Goal: Transaction & Acquisition: Obtain resource

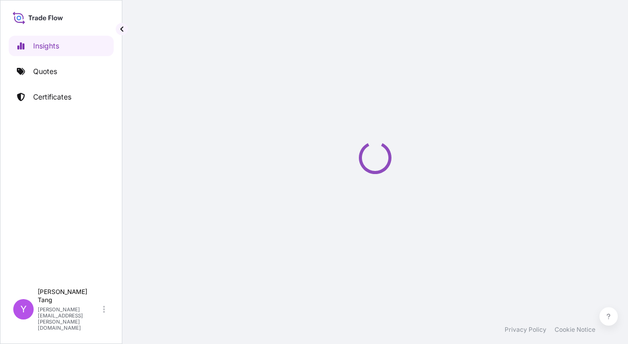
select select "2025"
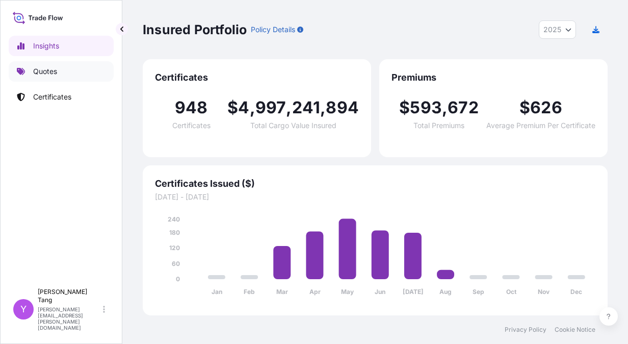
click at [44, 66] on link "Quotes" at bounding box center [61, 71] width 105 height 20
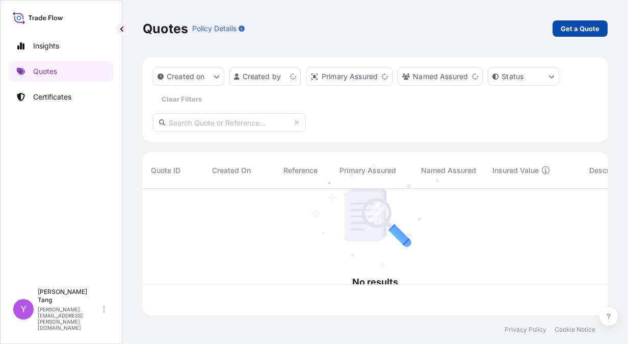
scroll to position [124, 457]
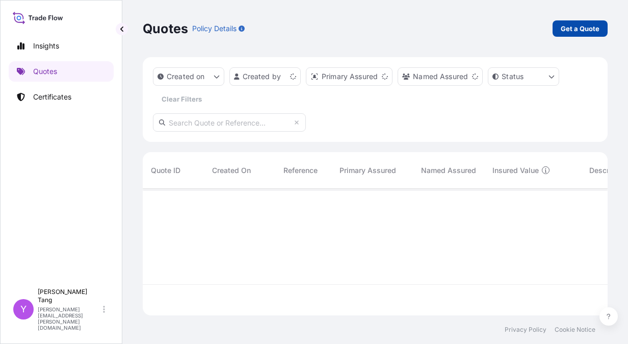
click at [573, 34] on link "Get a Quote" at bounding box center [580, 28] width 55 height 16
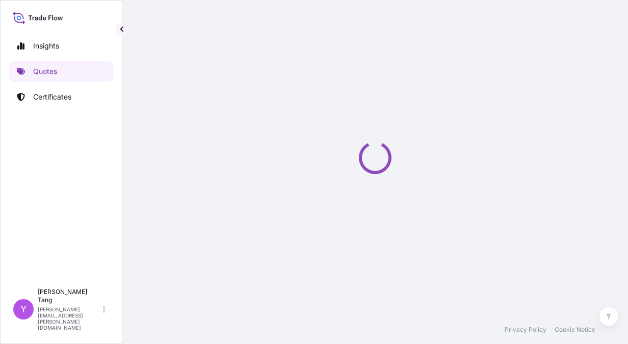
scroll to position [16, 0]
select select "Sea"
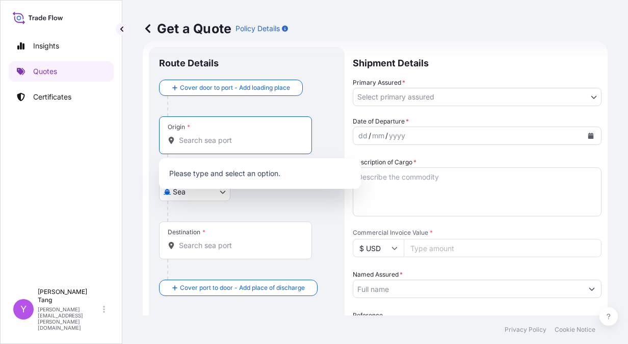
click at [217, 139] on input "Origin *" at bounding box center [239, 140] width 120 height 10
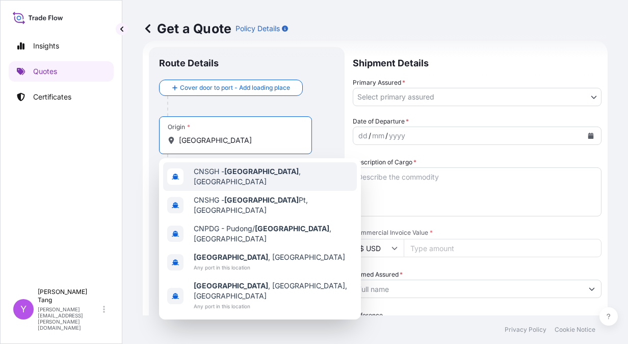
click at [253, 179] on div "CNSGH - [GEOGRAPHIC_DATA] , [GEOGRAPHIC_DATA]" at bounding box center [260, 176] width 194 height 29
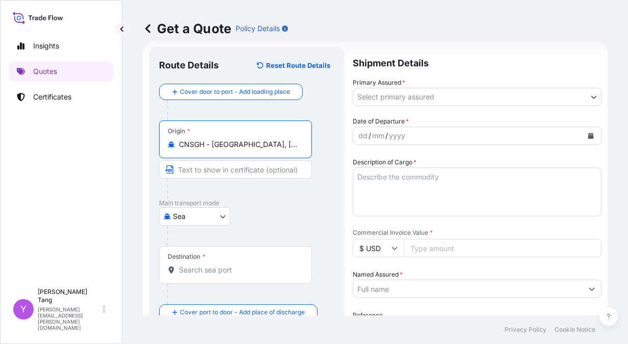
type input "CNSGH - Shanghai, China"
click at [226, 267] on input "Destination *" at bounding box center [239, 270] width 120 height 10
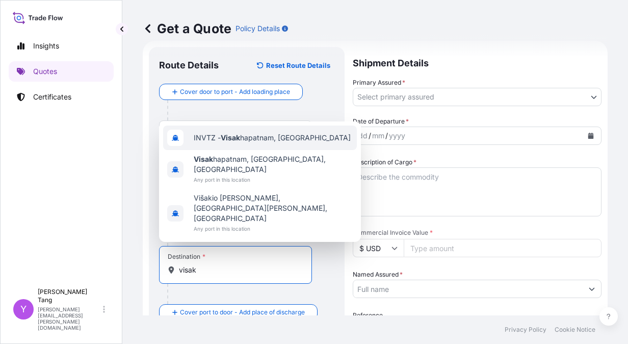
click at [277, 143] on span "INVTZ - Visak hapatnam, India" at bounding box center [272, 138] width 157 height 10
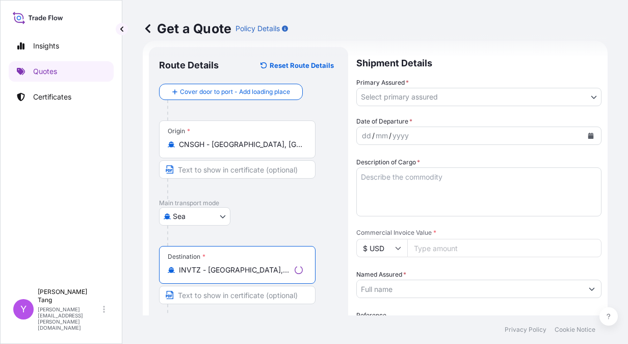
type input "INVTZ - Visakhapatnam, India"
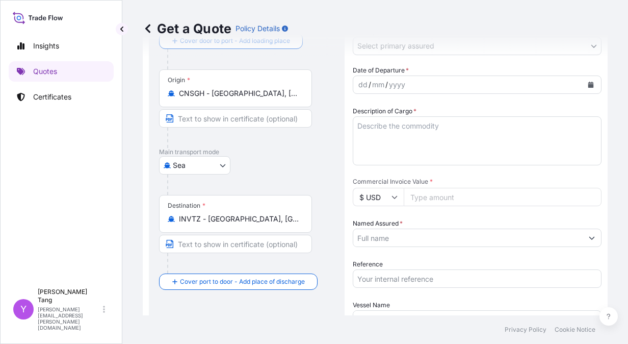
scroll to position [118, 0]
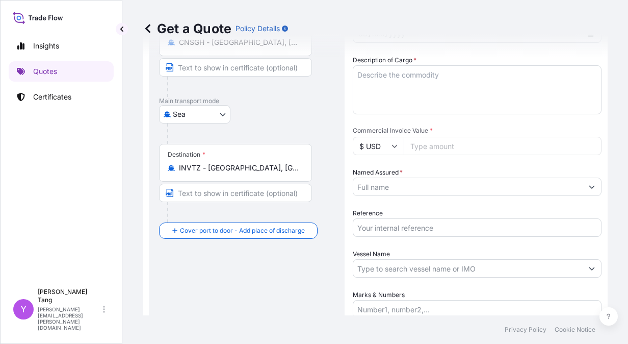
drag, startPoint x: 176, startPoint y: 168, endPoint x: 201, endPoint y: 167, distance: 24.5
click at [201, 167] on div "INVTZ - Visakhapatnam, India" at bounding box center [236, 168] width 136 height 10
click at [201, 167] on input "INVTZ - Visakhapatnam, India" at bounding box center [239, 168] width 120 height 10
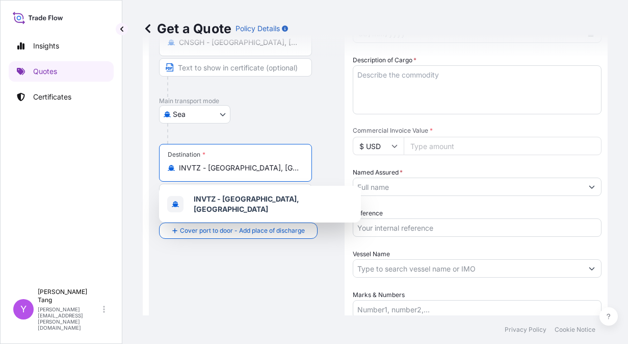
click at [200, 167] on input "INVTZ - Visakhapatnam, India" at bounding box center [239, 168] width 120 height 10
drag, startPoint x: 199, startPoint y: 168, endPoint x: 175, endPoint y: 168, distance: 24.5
click at [175, 168] on div "INVTZ - Visakhapatnam, India" at bounding box center [236, 168] width 136 height 10
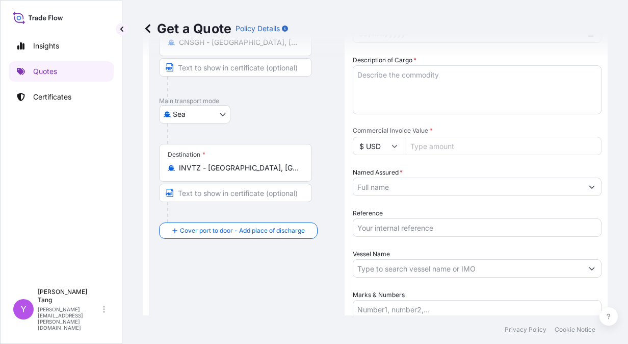
scroll to position [0, 0]
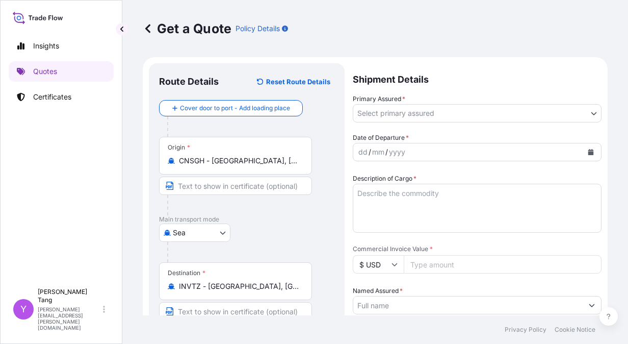
click at [492, 102] on div "Primary Assured * Select primary assured" at bounding box center [477, 108] width 249 height 29
click at [401, 115] on body "1 option available. Insights Quotes Certificates Y Yvette Tang yvette.tang@ixme…" at bounding box center [314, 172] width 628 height 344
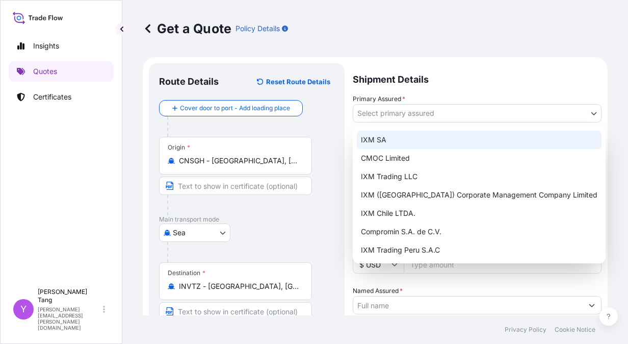
click at [383, 139] on div "IXM SA" at bounding box center [479, 139] width 245 height 18
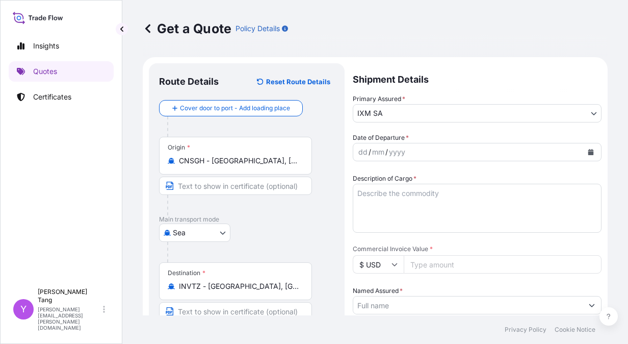
click at [413, 151] on div "dd / mm / yyyy" at bounding box center [467, 152] width 229 height 18
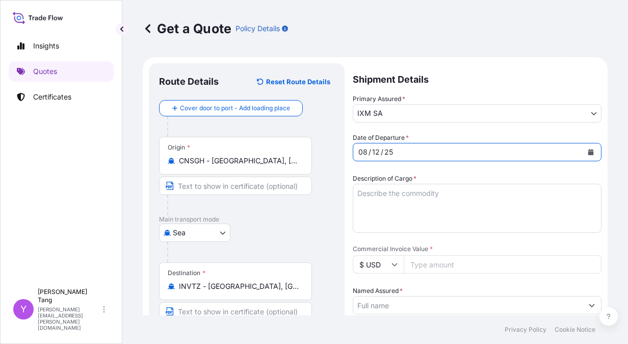
click at [408, 164] on div "Date of Departure * 08 / 12 / 25 Cargo Category * Metals of every type and desc…" at bounding box center [477, 285] width 249 height 304
click at [405, 198] on textarea "Description of Cargo *" at bounding box center [477, 208] width 249 height 49
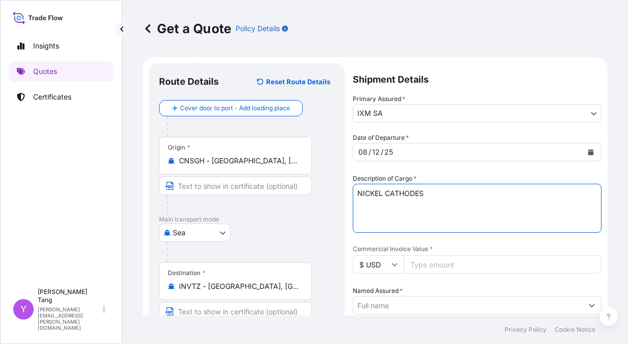
scroll to position [203, 0]
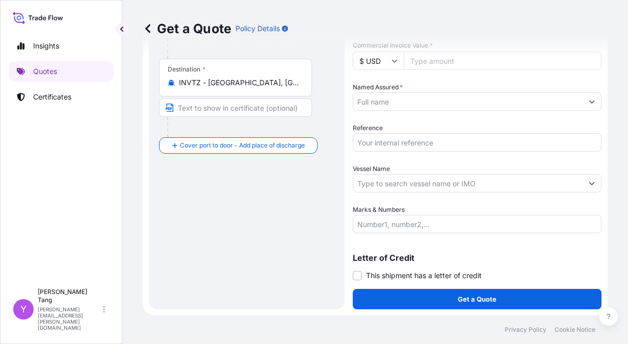
type textarea "NICKEL CATHODES"
click at [393, 96] on input "Named Assured *" at bounding box center [467, 101] width 229 height 18
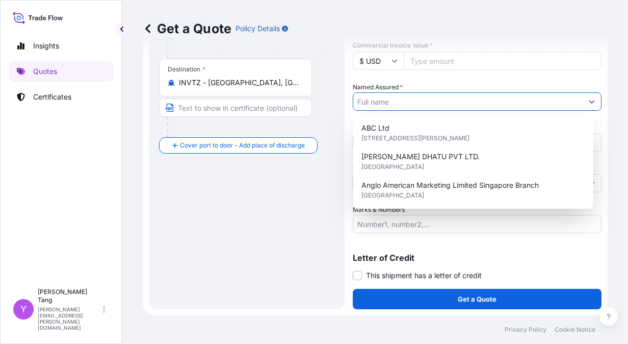
click at [440, 68] on input "Commercial Invoice Value *" at bounding box center [503, 60] width 198 height 18
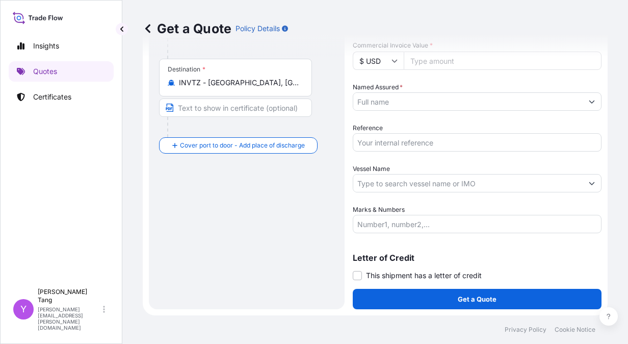
paste input "738644.40"
type input "738644.40"
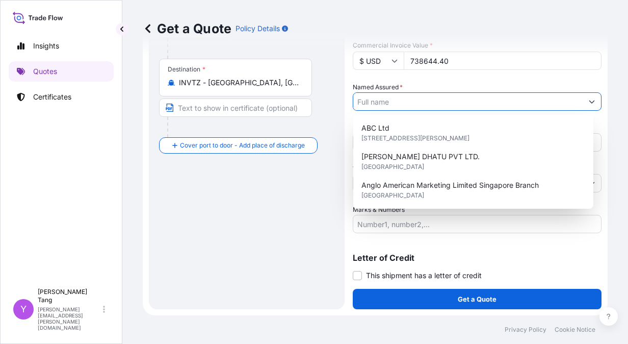
click at [398, 102] on input "Named Assured *" at bounding box center [467, 101] width 229 height 18
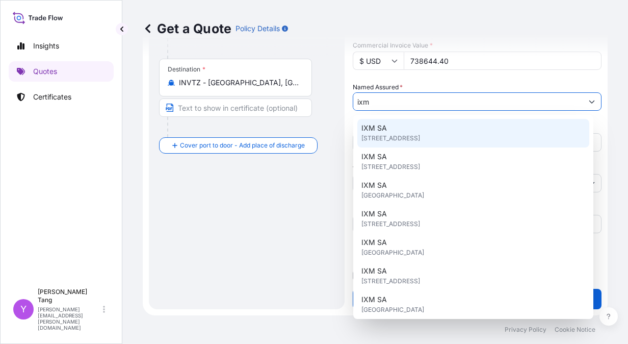
click at [393, 141] on span "Rue de Lausanne 15, 1201, Genève, Switzerland" at bounding box center [390, 138] width 59 height 10
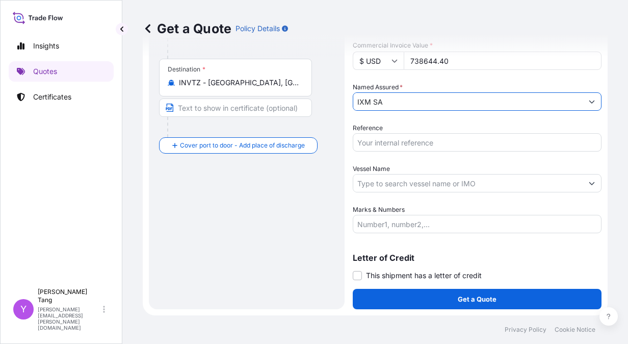
type input "IXM SA"
click at [307, 191] on div "Route Details Reset Route Details Cover door to port - Add loading place Place …" at bounding box center [246, 84] width 175 height 429
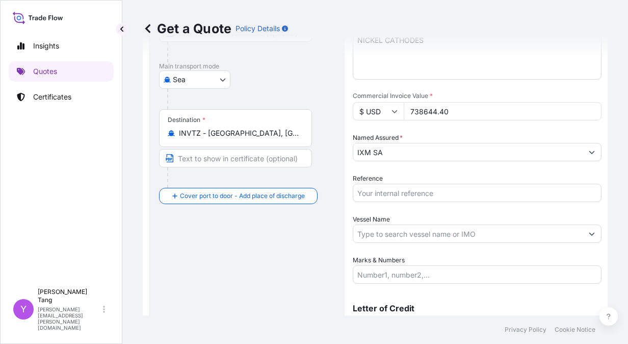
scroll to position [0, 0]
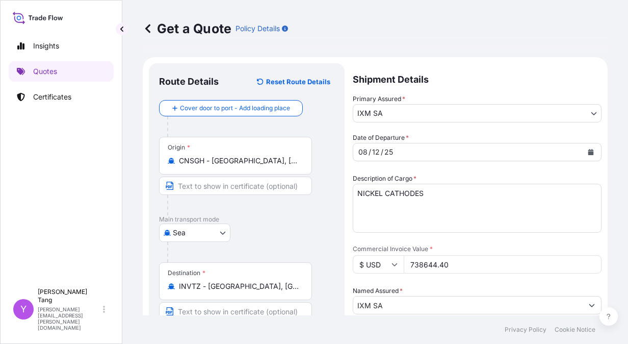
click at [398, 150] on div "08 / 12 / 25" at bounding box center [467, 152] width 229 height 18
click at [392, 150] on div "25" at bounding box center [388, 152] width 11 height 12
click at [377, 149] on div "12" at bounding box center [376, 152] width 10 height 12
click at [381, 152] on div "/" at bounding box center [382, 152] width 3 height 12
click at [588, 150] on icon "Calendar" at bounding box center [591, 152] width 6 height 6
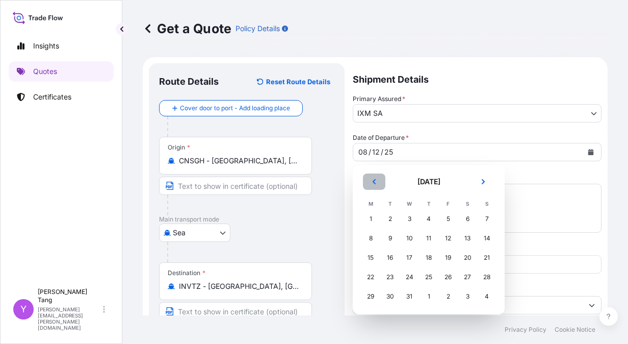
click at [377, 182] on icon "Previous" at bounding box center [374, 181] width 6 height 6
click at [449, 222] on div "1" at bounding box center [448, 219] width 18 height 18
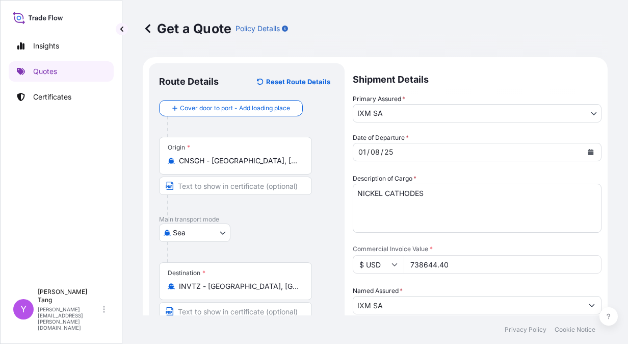
click at [324, 189] on div "Origin * CNSGH - Shanghai, China" at bounding box center [246, 176] width 175 height 79
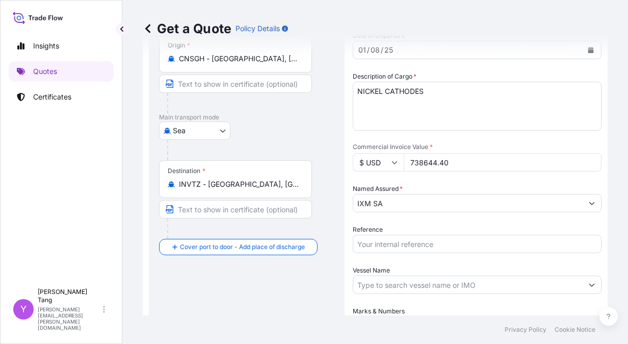
scroll to position [203, 0]
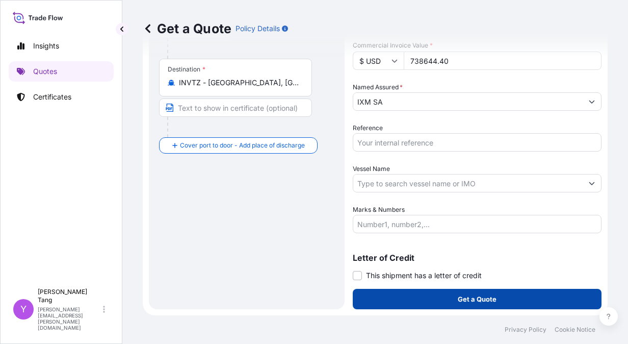
click at [476, 300] on p "Get a Quote" at bounding box center [477, 299] width 39 height 10
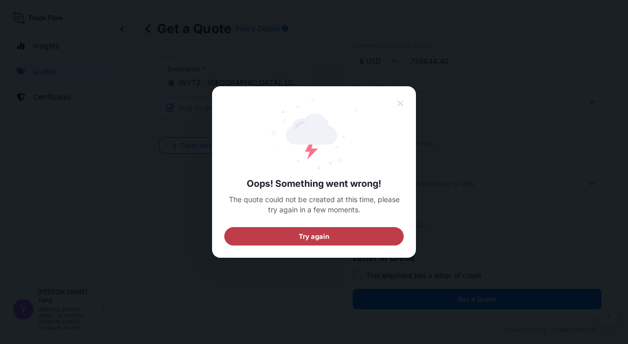
click at [349, 241] on button "Try again" at bounding box center [313, 236] width 179 height 18
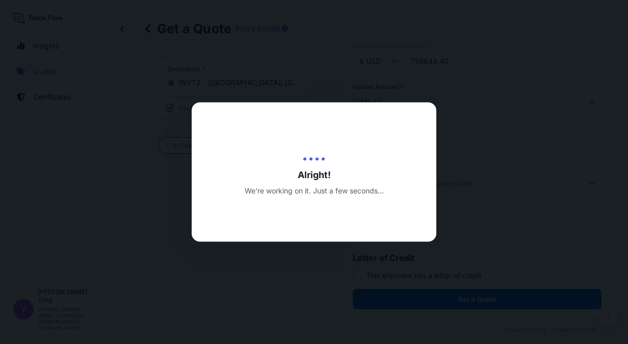
scroll to position [16, 0]
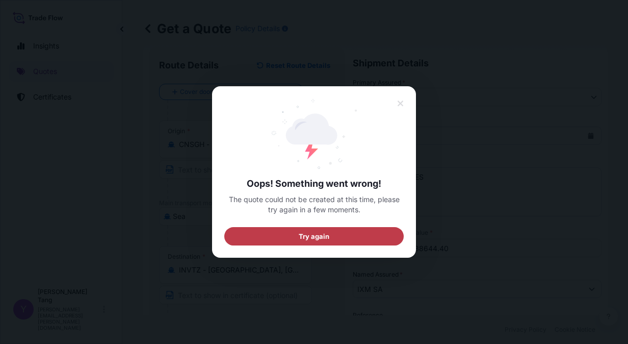
click at [344, 230] on button "Try again" at bounding box center [313, 236] width 179 height 18
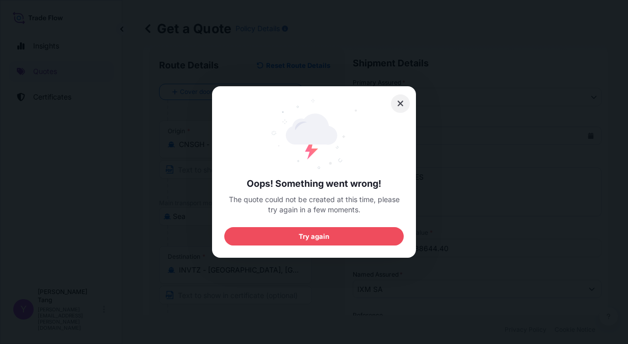
click at [399, 99] on icon at bounding box center [400, 103] width 7 height 9
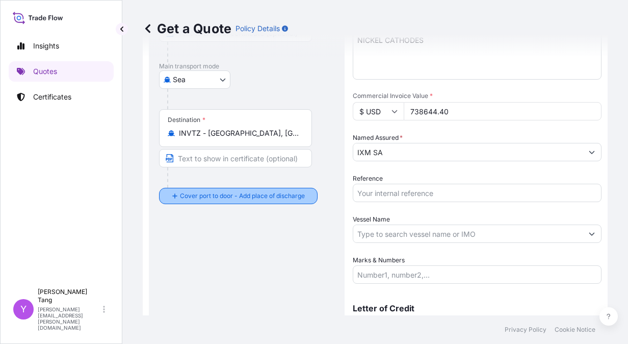
scroll to position [203, 0]
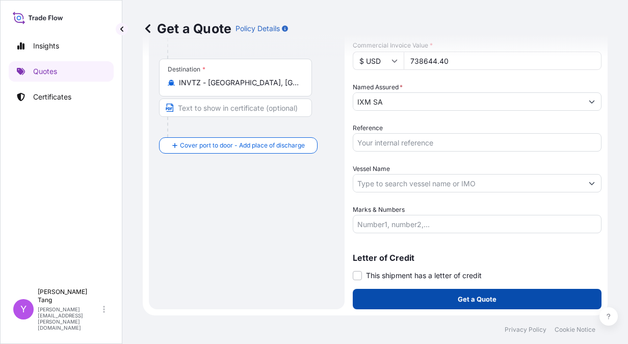
click at [434, 297] on button "Get a Quote" at bounding box center [477, 299] width 249 height 20
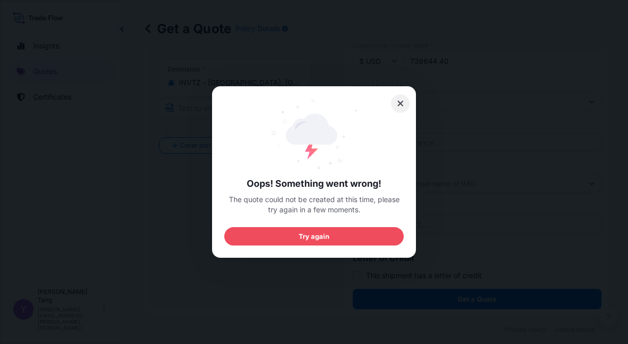
click at [401, 101] on icon at bounding box center [400, 103] width 7 height 9
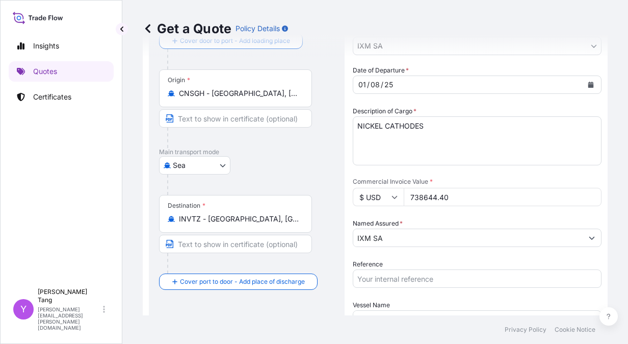
scroll to position [0, 0]
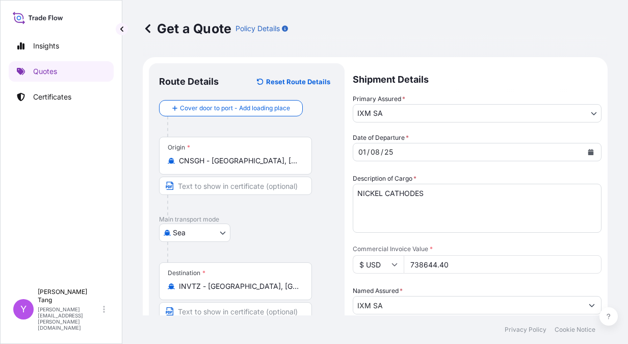
click at [328, 176] on div "Origin * CNSGH - Shanghai, China" at bounding box center [246, 176] width 175 height 79
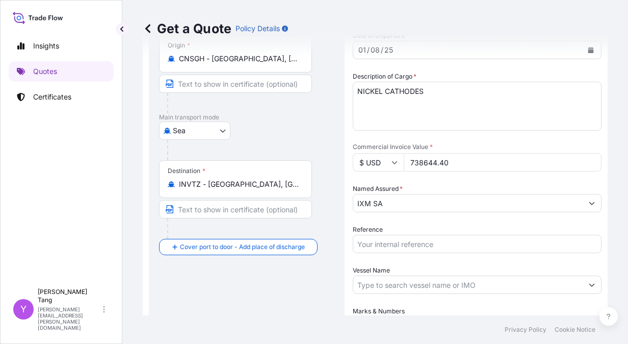
scroll to position [203, 0]
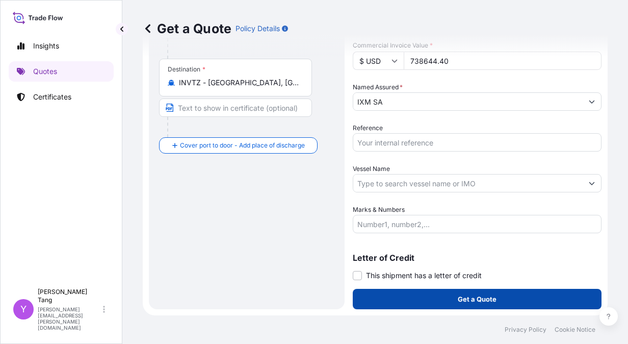
click at [531, 295] on button "Get a Quote" at bounding box center [477, 299] width 249 height 20
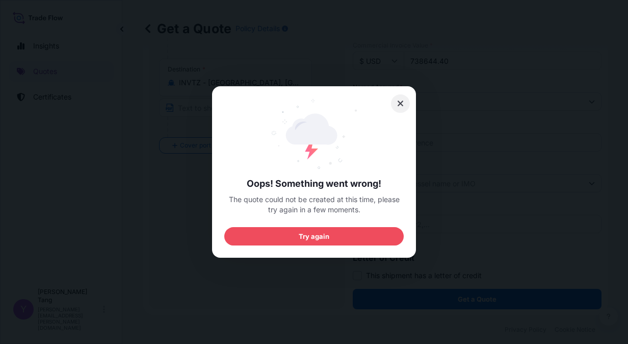
click at [398, 100] on icon at bounding box center [400, 103] width 7 height 9
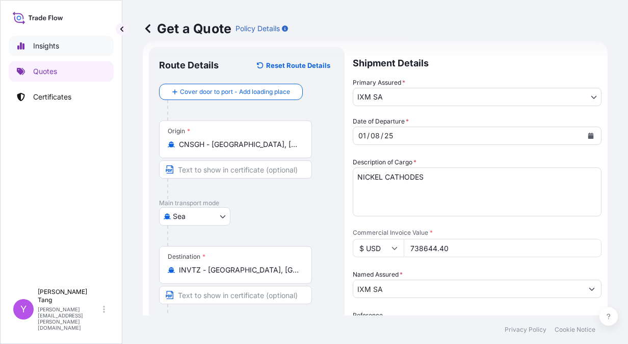
click at [68, 46] on link "Insights" at bounding box center [61, 46] width 105 height 20
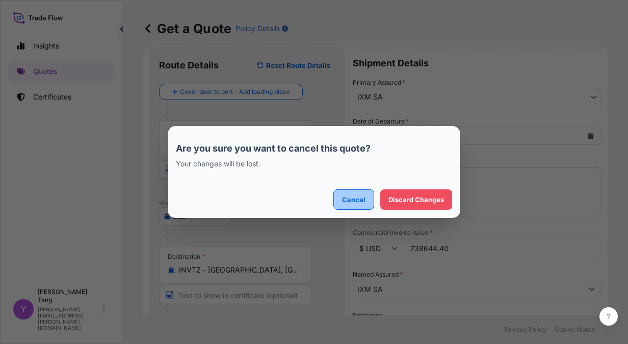
click at [367, 197] on button "Cancel" at bounding box center [353, 199] width 41 height 20
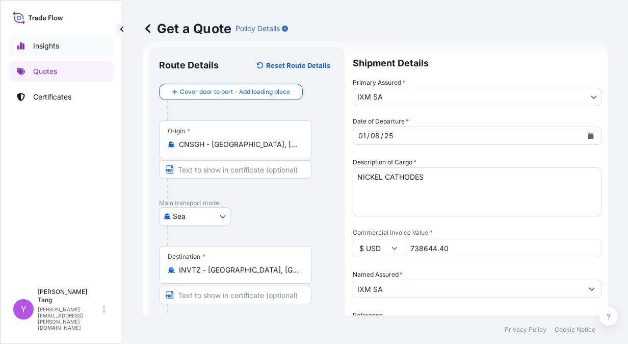
click at [55, 48] on p "Insights" at bounding box center [46, 46] width 26 height 10
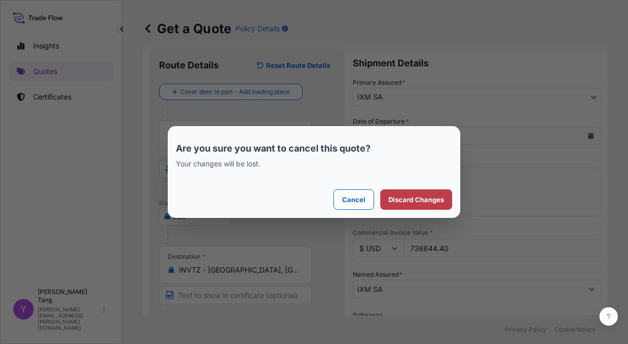
select select "2025"
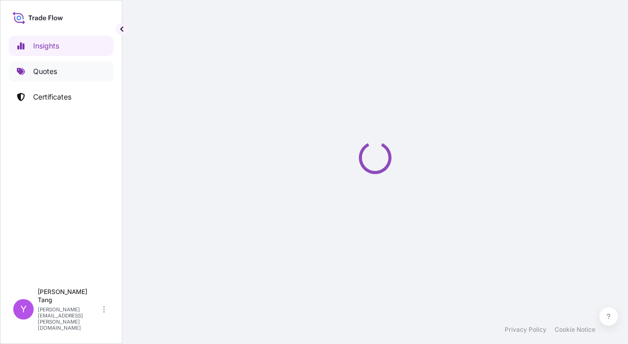
select select "2025"
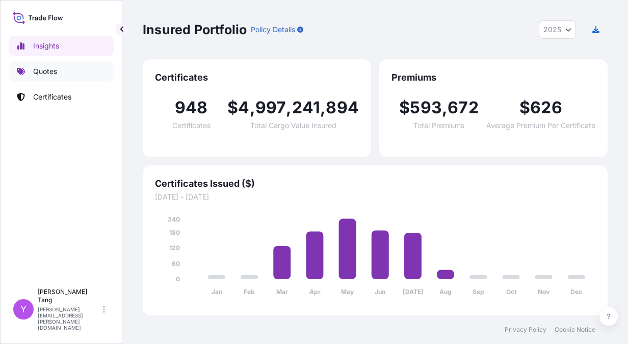
click at [41, 74] on p "Quotes" at bounding box center [45, 71] width 24 height 10
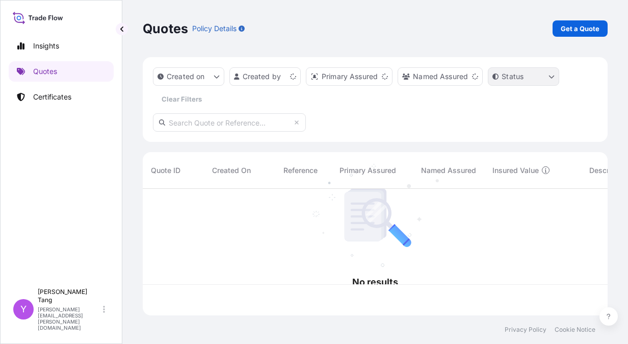
scroll to position [124, 457]
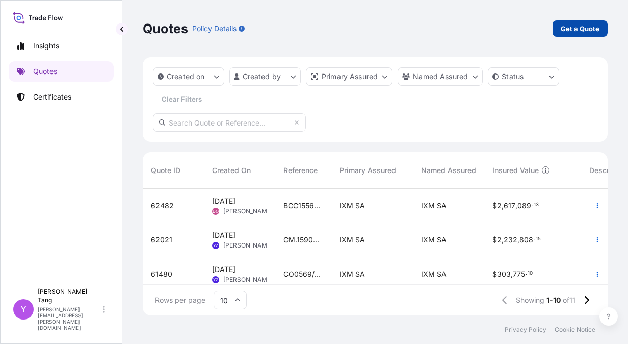
click at [583, 28] on p "Get a Quote" at bounding box center [580, 28] width 39 height 10
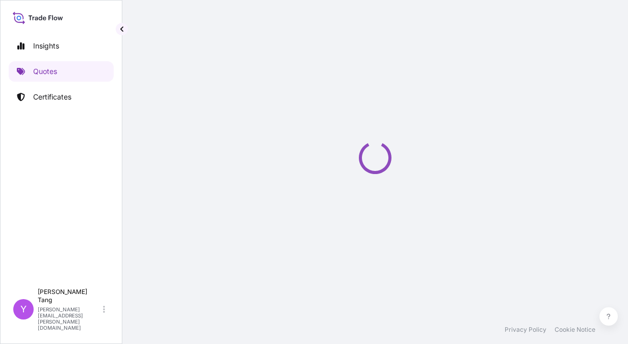
scroll to position [16, 0]
select select "Sea"
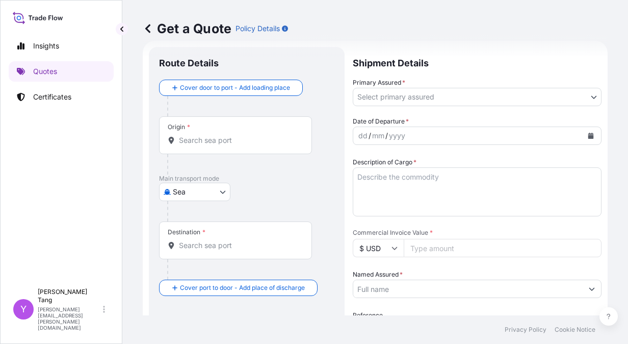
click at [215, 139] on input "Origin *" at bounding box center [239, 140] width 120 height 10
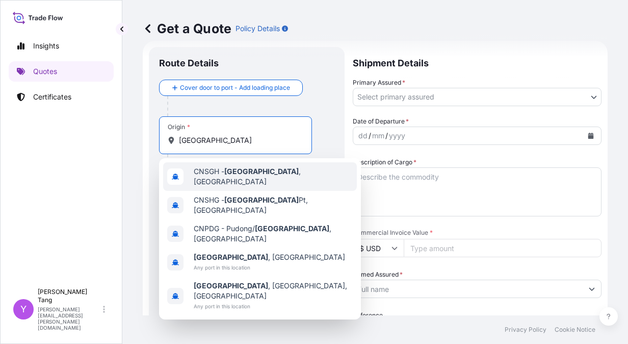
click at [311, 179] on div "CNSGH - Shanghai , China" at bounding box center [260, 176] width 194 height 29
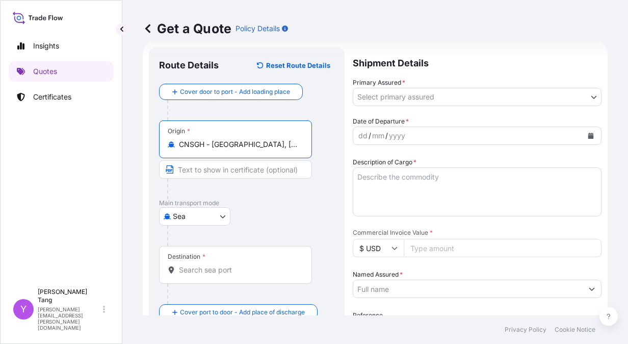
type input "CNSGH - Shanghai, China"
click at [396, 96] on body "0 options available. 5 options available. Insights Quotes Certificates Y Yvette…" at bounding box center [314, 172] width 628 height 344
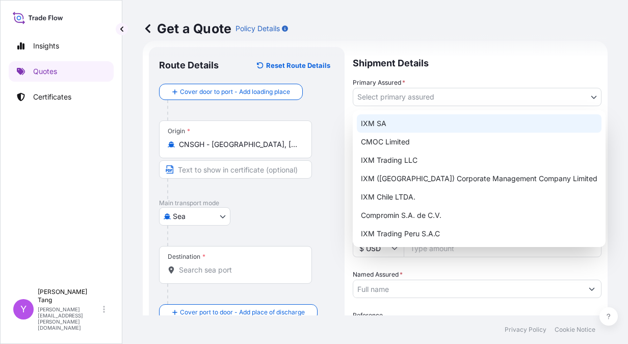
click at [386, 119] on div "IXM SA" at bounding box center [479, 123] width 245 height 18
select select "31846"
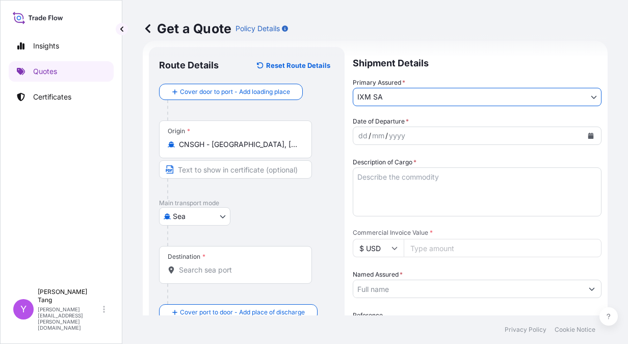
click at [588, 136] on icon "Calendar" at bounding box center [591, 136] width 6 height 6
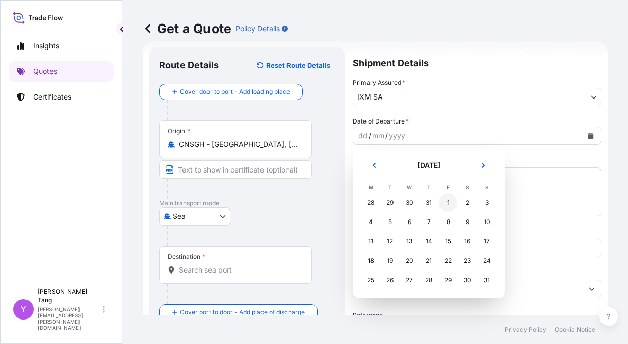
click at [447, 202] on div "1" at bounding box center [448, 202] width 18 height 18
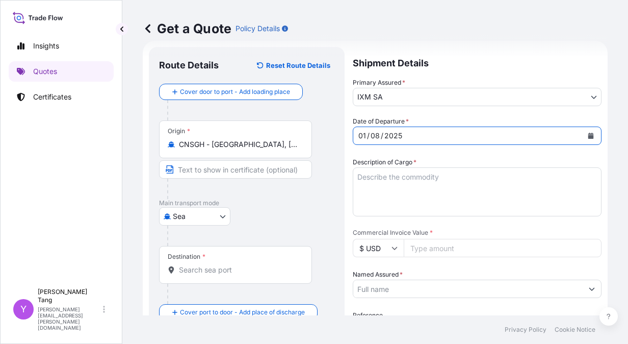
scroll to position [67, 0]
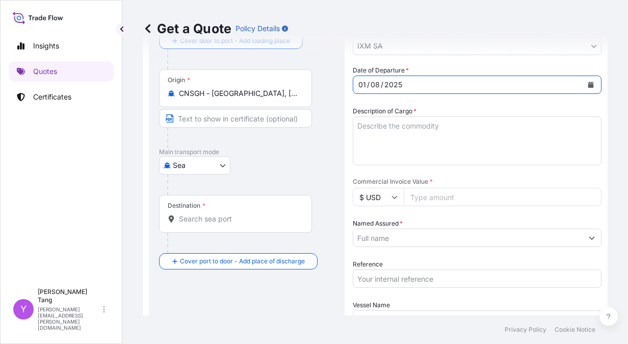
click at [365, 115] on label "Description of Cargo *" at bounding box center [385, 111] width 64 height 10
click at [365, 116] on textarea "Description of Cargo *" at bounding box center [477, 140] width 249 height 49
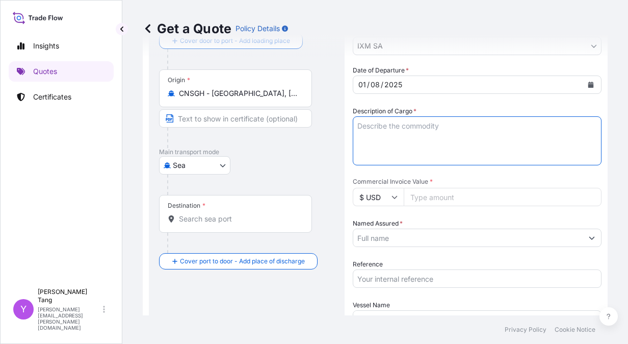
click at [375, 130] on textarea "Description of Cargo *" at bounding box center [477, 140] width 249 height 49
type textarea "NICKEL CATHODES"
click at [215, 217] on input "Destination *" at bounding box center [239, 219] width 120 height 10
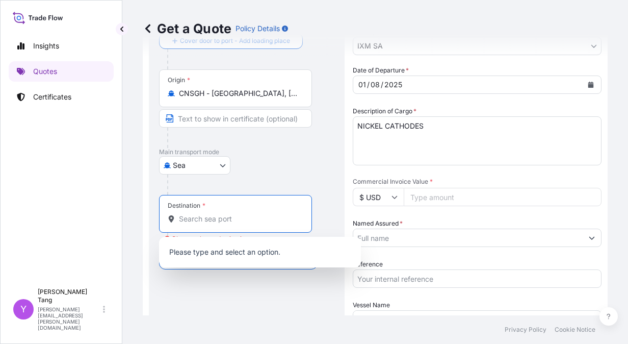
click at [230, 218] on input "Destination * Please select a destination" at bounding box center [239, 219] width 120 height 10
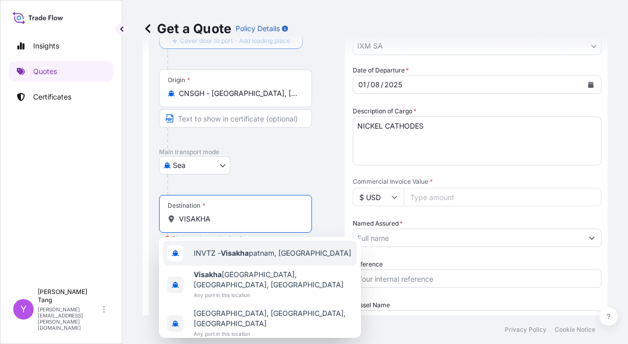
click at [289, 263] on div "INVTZ - Visakha patnam, India" at bounding box center [260, 253] width 194 height 24
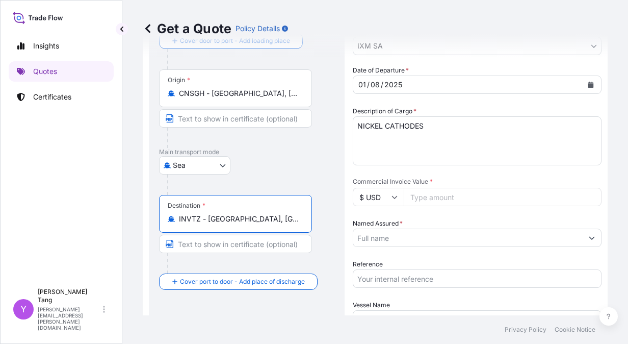
type input "INVTZ - Visakhapatnam, India"
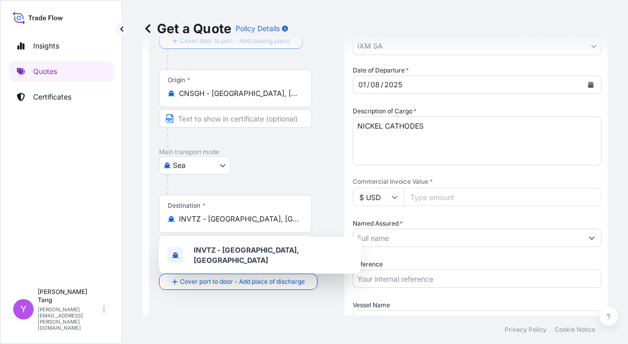
click at [419, 190] on input "Commercial Invoice Value *" at bounding box center [503, 197] width 198 height 18
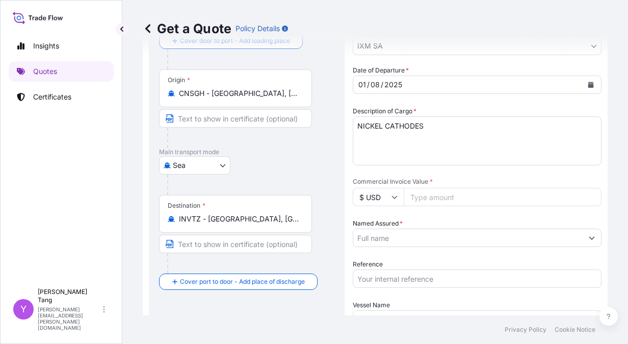
paste input "738644.40"
type input "738644.40"
click at [418, 235] on input "Named Assured *" at bounding box center [467, 237] width 229 height 18
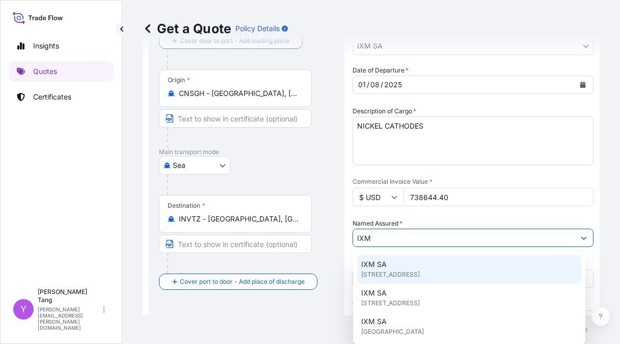
click at [402, 275] on span "Rue de Lausanne 15, 1201, Genève, Switzerland" at bounding box center [390, 274] width 59 height 10
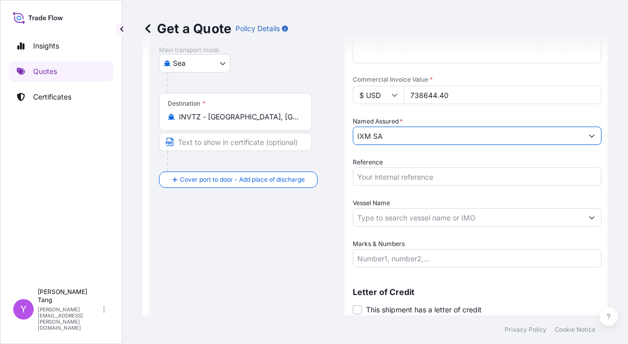
scroll to position [203, 0]
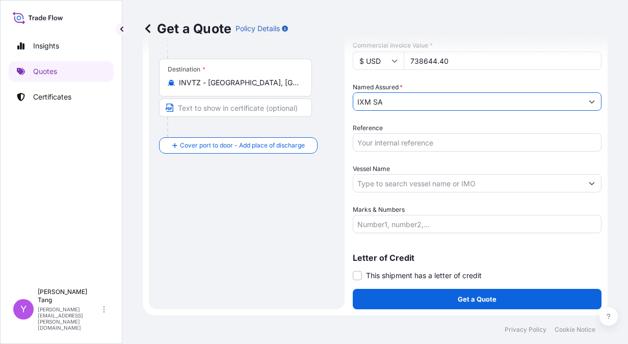
type input "IXM SA"
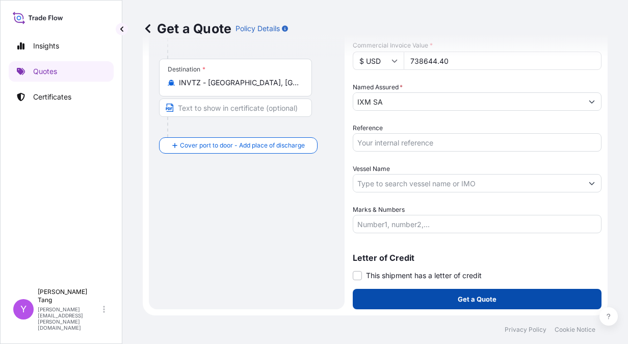
click at [400, 301] on button "Get a Quote" at bounding box center [477, 299] width 249 height 20
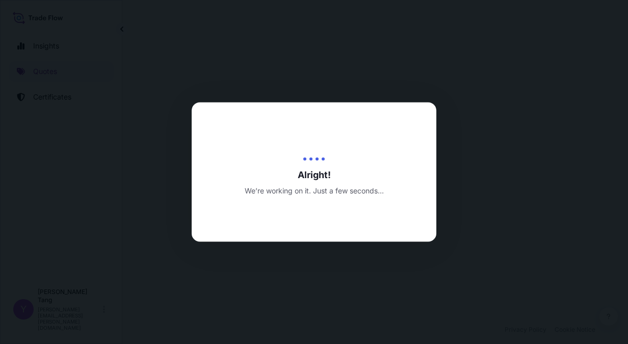
select select "Sea"
select select "31846"
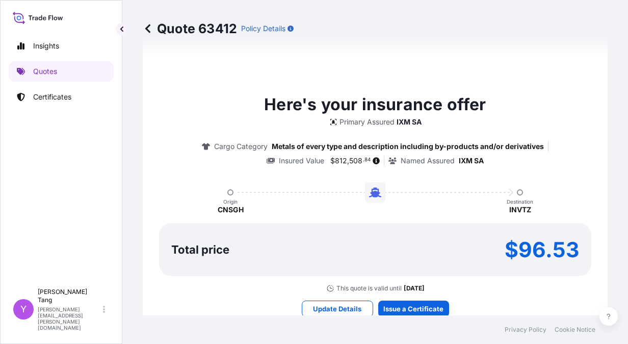
scroll to position [733, 0]
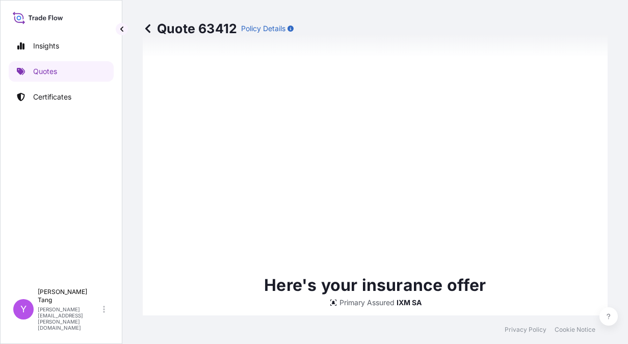
type input "18/08/2025"
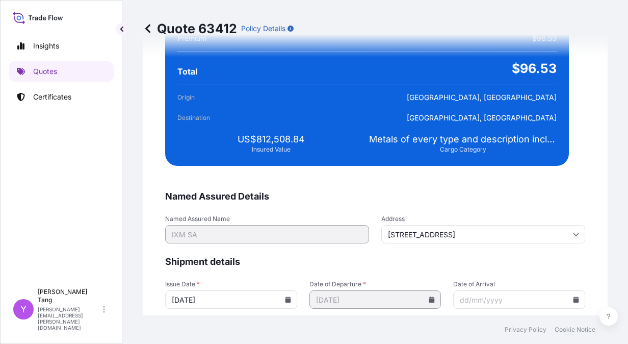
scroll to position [1854, 0]
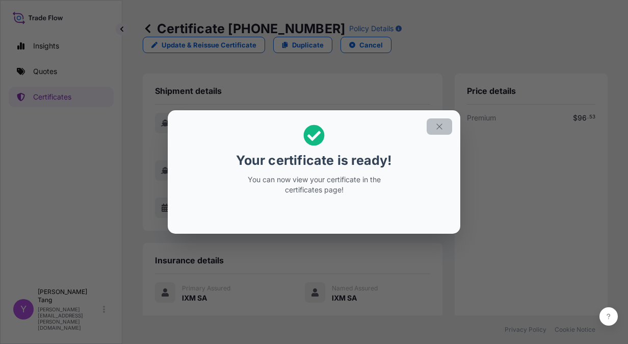
click at [440, 125] on icon "button" at bounding box center [439, 126] width 9 height 9
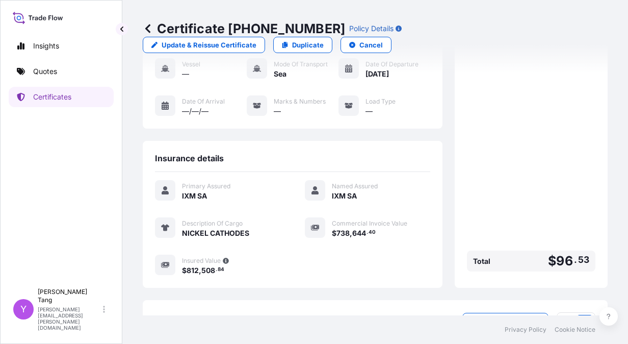
scroll to position [182, 0]
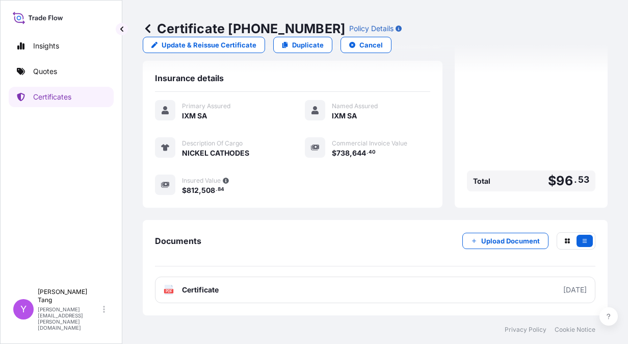
click at [393, 263] on div "Documents Upload Document" at bounding box center [375, 249] width 440 height 34
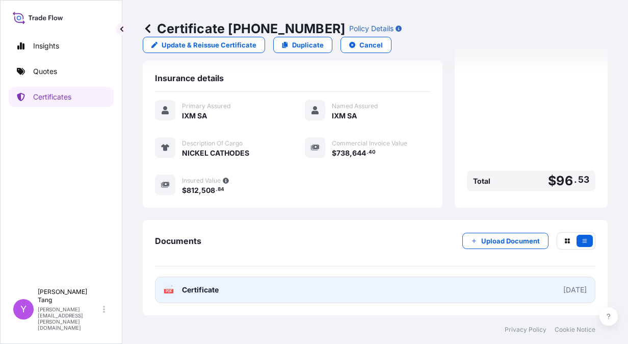
click at [339, 291] on link "PDF Certificate 2025-08-18" at bounding box center [375, 289] width 440 height 27
